Goal: Task Accomplishment & Management: Complete application form

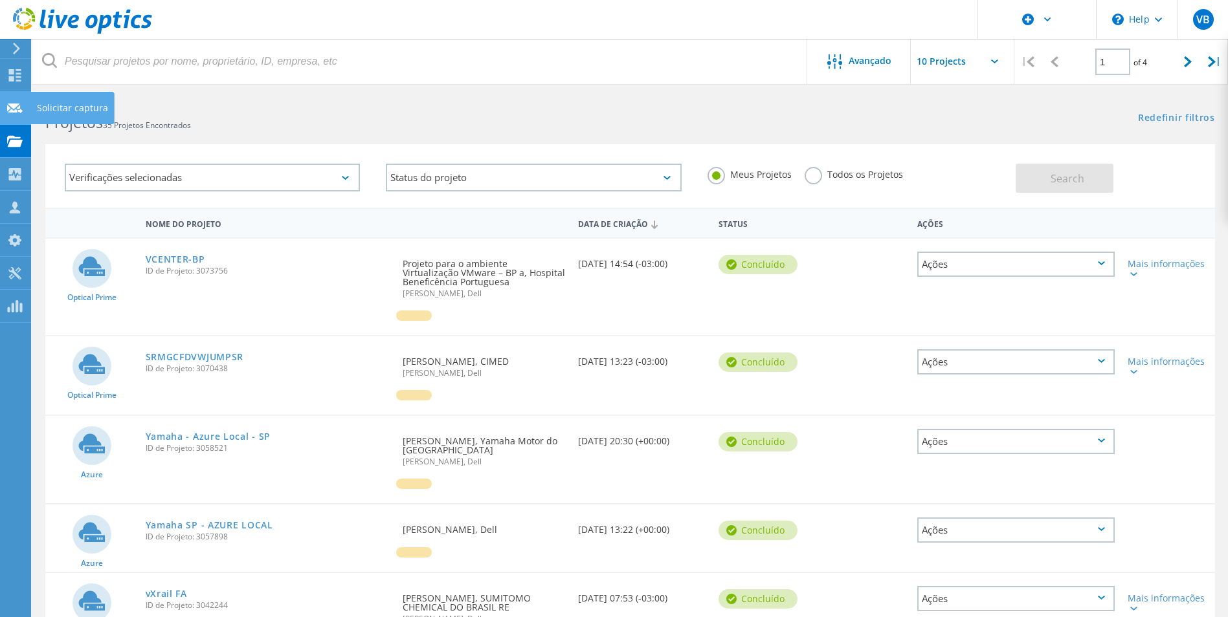
click at [19, 107] on use at bounding box center [15, 108] width 16 height 10
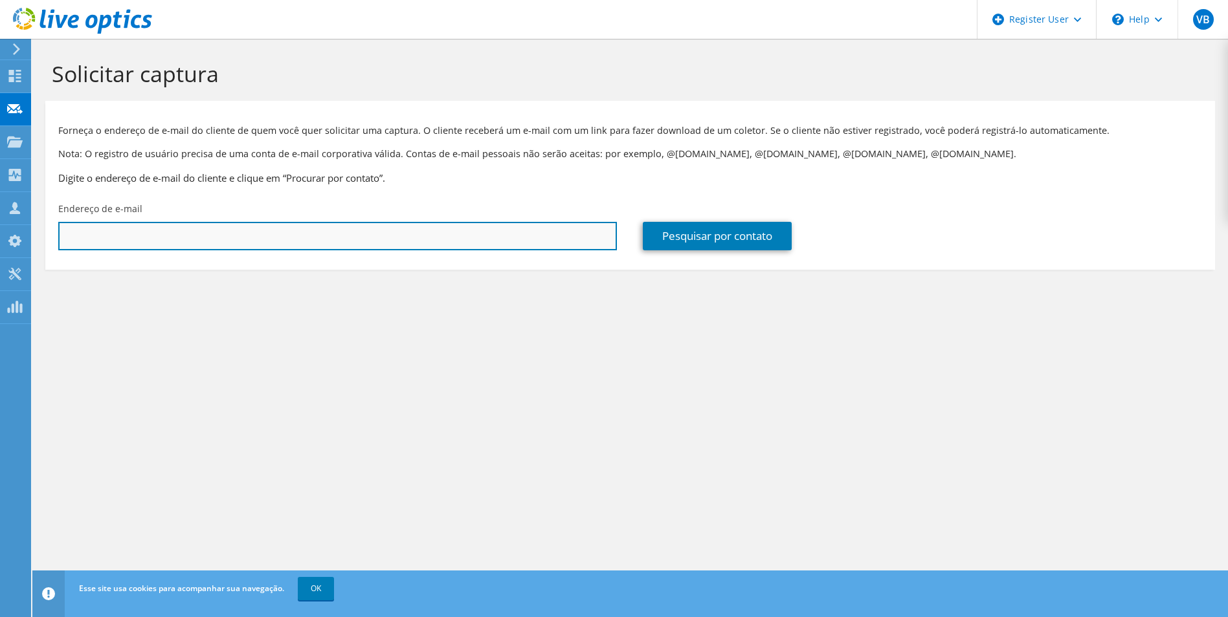
click at [444, 230] on input "text" at bounding box center [337, 236] width 559 height 28
paste input "[EMAIL_ADDRESS][DOMAIN_NAME]"
type input "[EMAIL_ADDRESS][DOMAIN_NAME]"
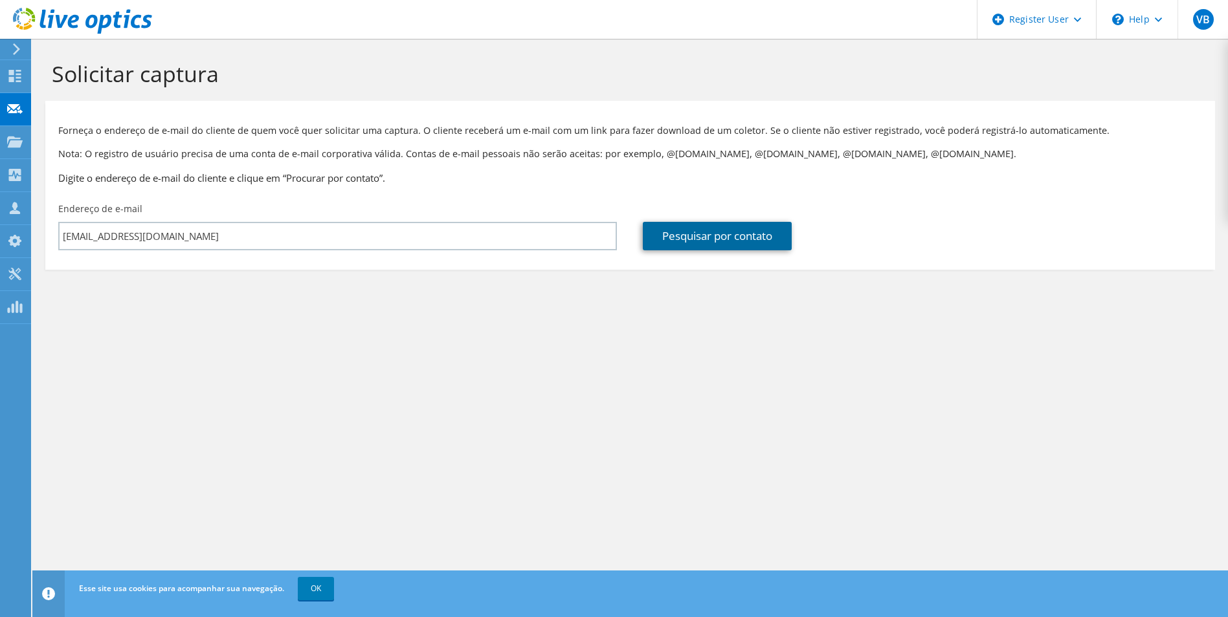
click at [679, 239] on link "Pesquisar por contato" at bounding box center [717, 236] width 149 height 28
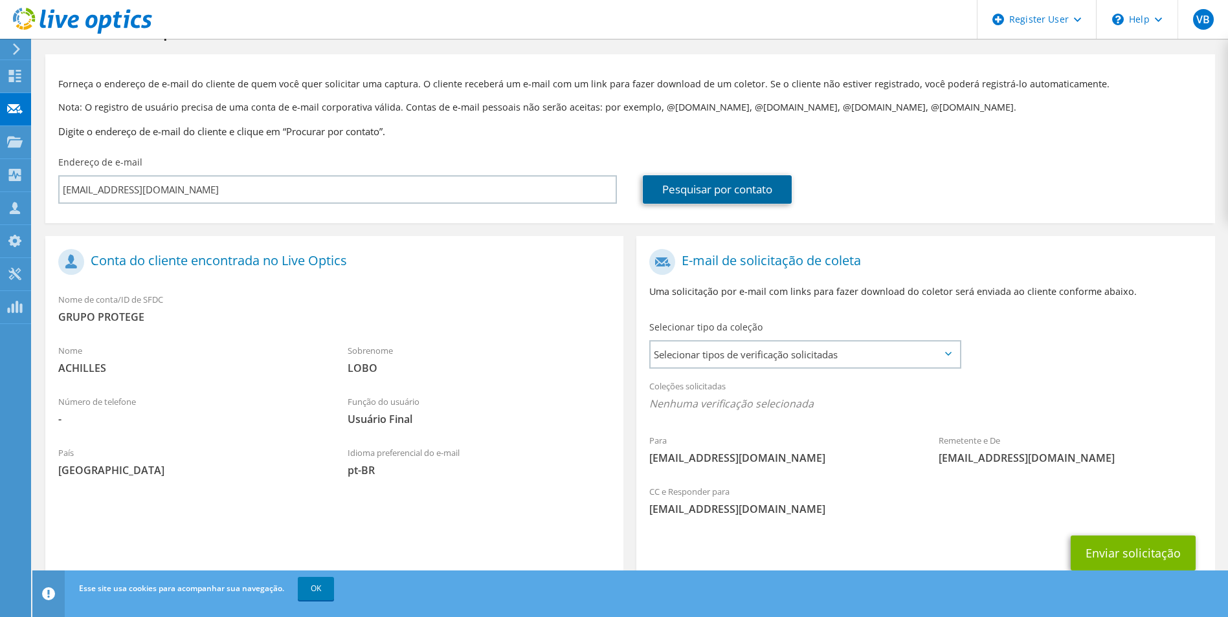
scroll to position [91, 0]
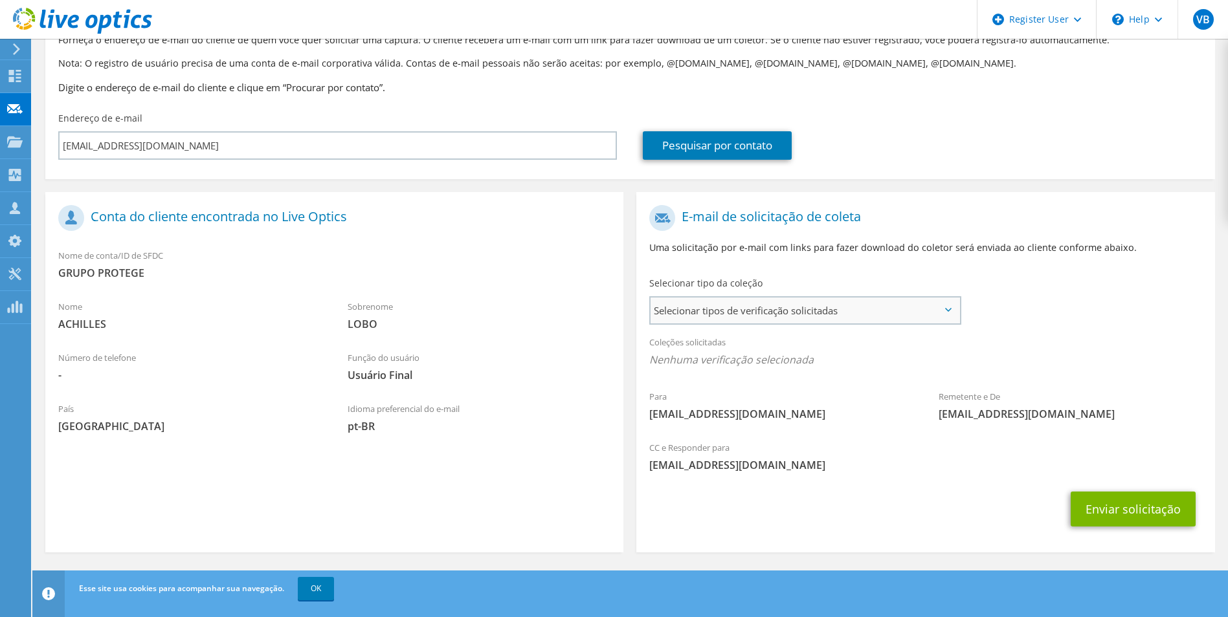
click at [750, 319] on span "Selecionar tipos de verificação solicitadas" at bounding box center [804, 311] width 308 height 26
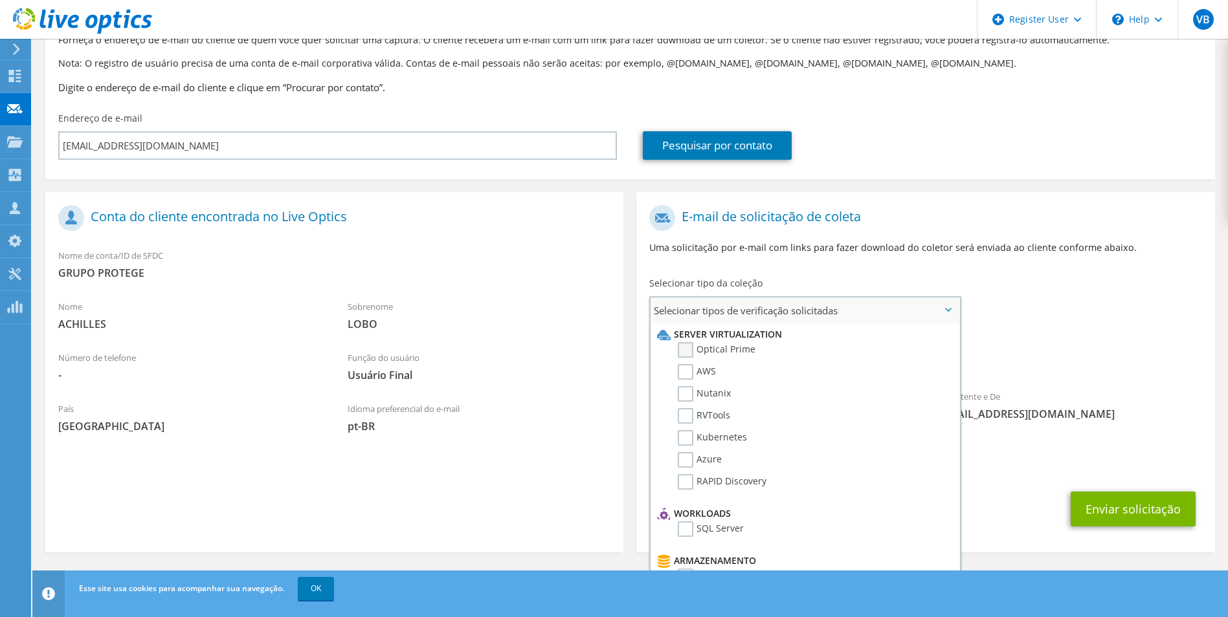
click at [696, 354] on label "Optical Prime" at bounding box center [717, 350] width 78 height 16
click at [0, 0] on input "Optical Prime" at bounding box center [0, 0] width 0 height 0
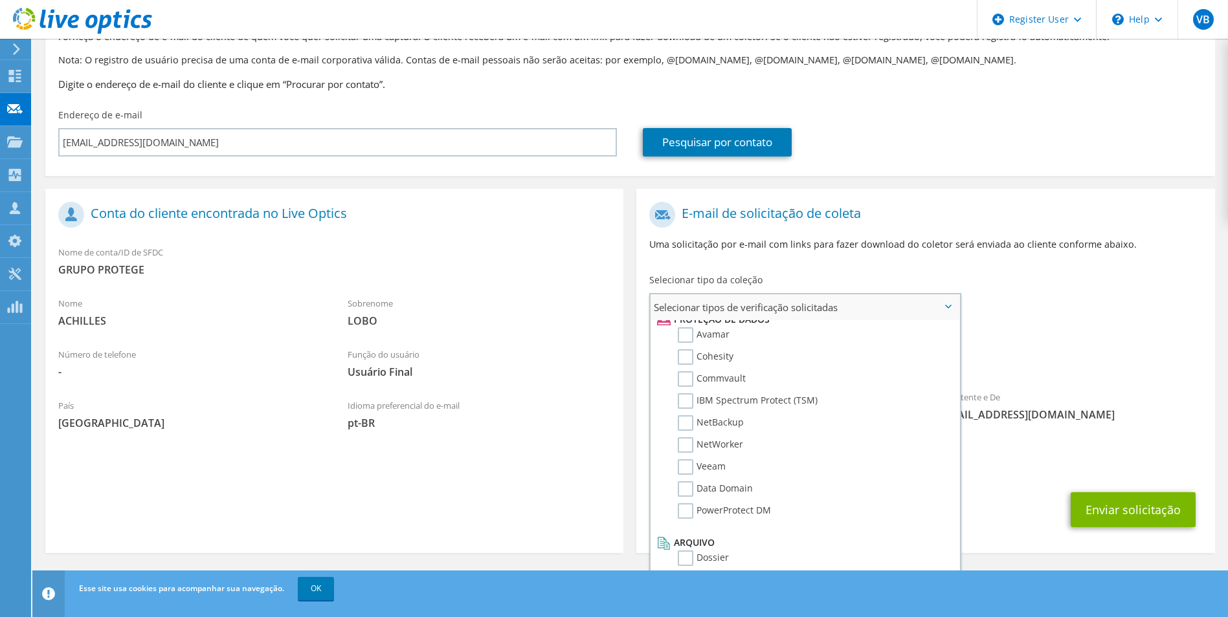
scroll to position [94, 0]
click at [690, 562] on label "Dossier" at bounding box center [703, 558] width 51 height 16
click at [0, 0] on input "Dossier" at bounding box center [0, 0] width 0 height 0
click at [1023, 470] on span "[EMAIL_ADDRESS][DOMAIN_NAME]" at bounding box center [925, 465] width 552 height 14
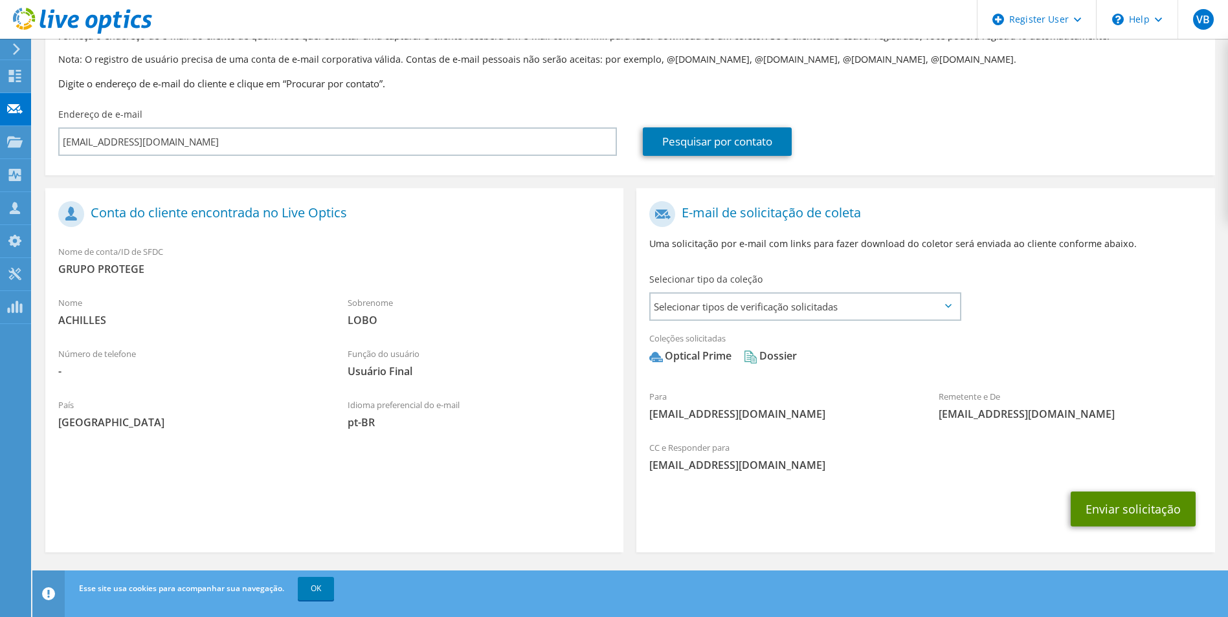
click at [1092, 503] on button "Enviar solicitação" at bounding box center [1133, 509] width 125 height 35
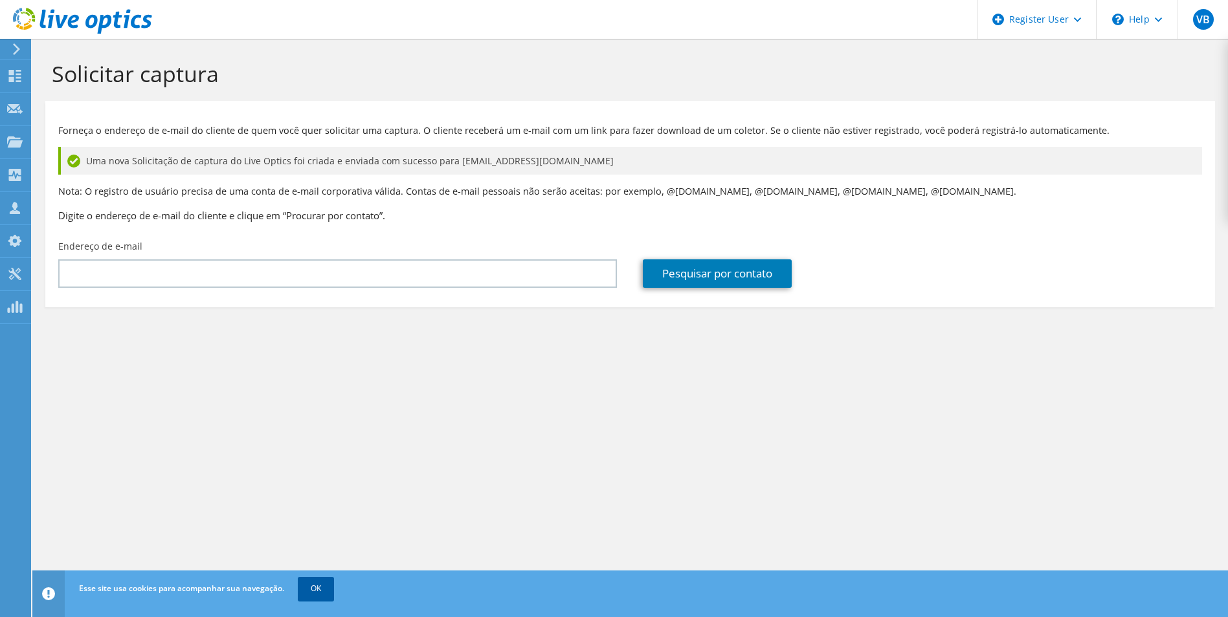
click at [328, 584] on link "OK" at bounding box center [316, 588] width 36 height 23
